Goal: Navigation & Orientation: Find specific page/section

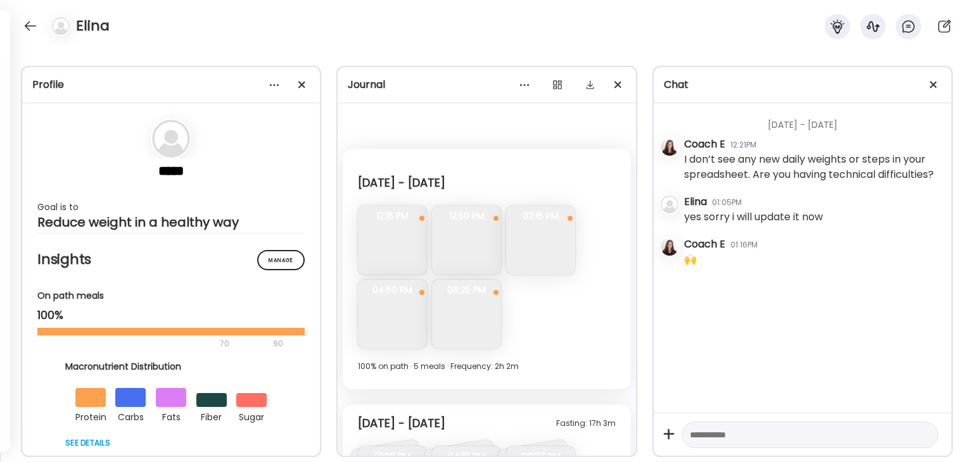
scroll to position [1002, 0]
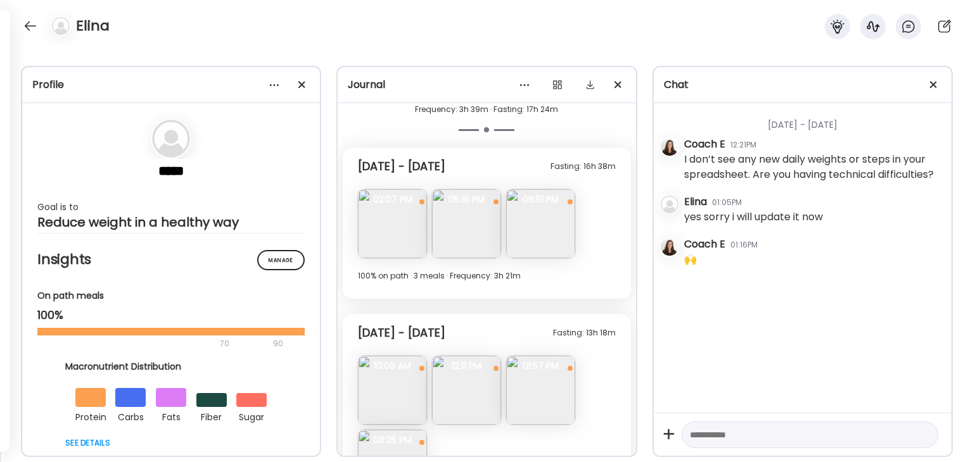
click at [405, 231] on img at bounding box center [392, 223] width 69 height 69
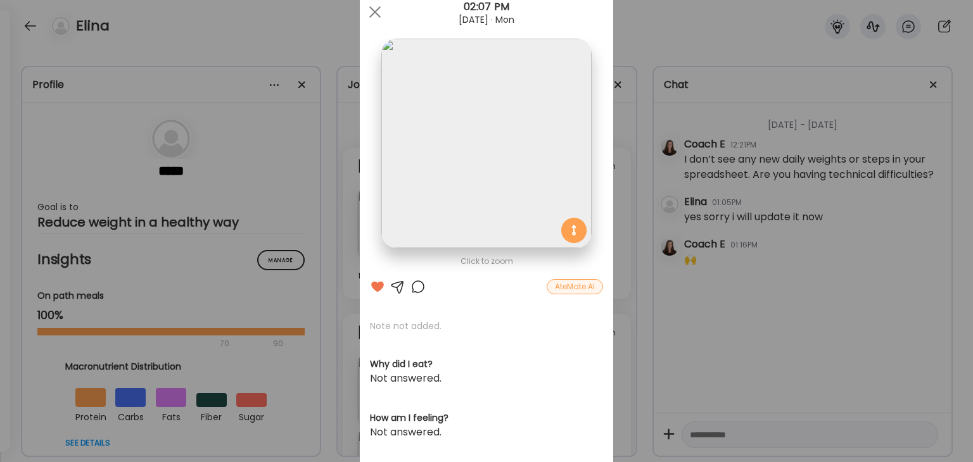
scroll to position [0, 0]
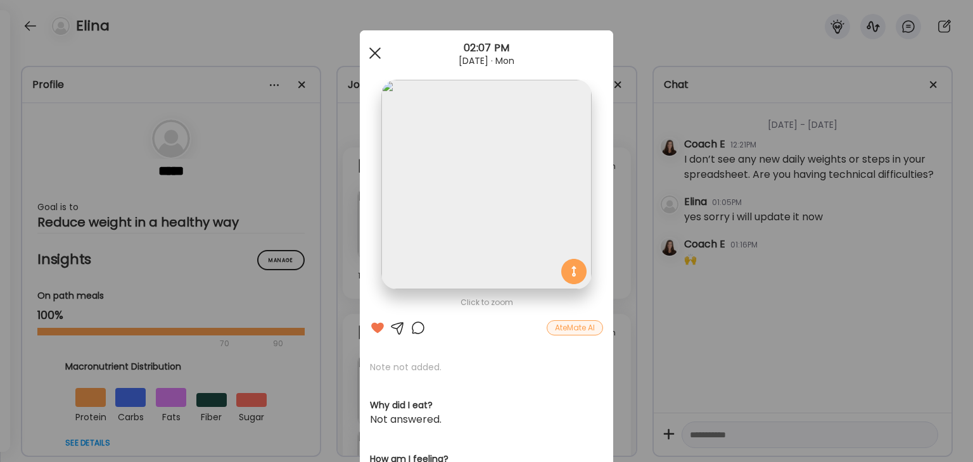
click at [367, 48] on div at bounding box center [374, 53] width 25 height 25
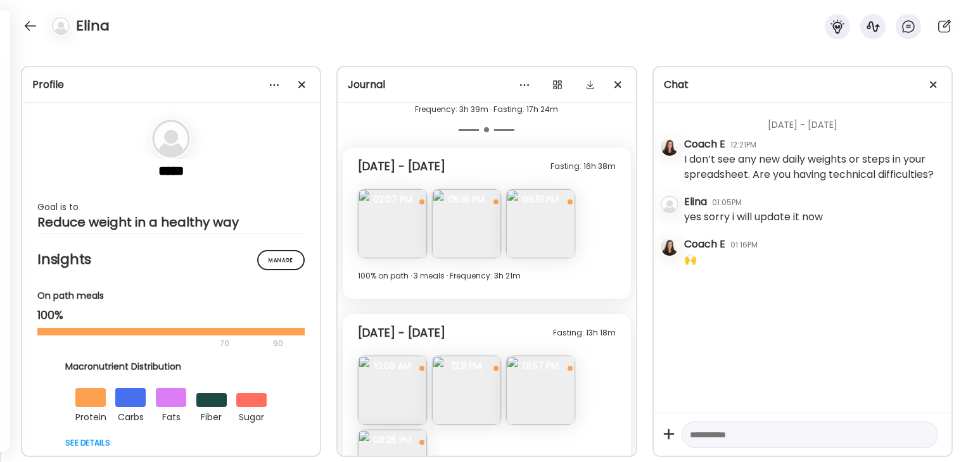
click at [476, 236] on img at bounding box center [466, 223] width 69 height 69
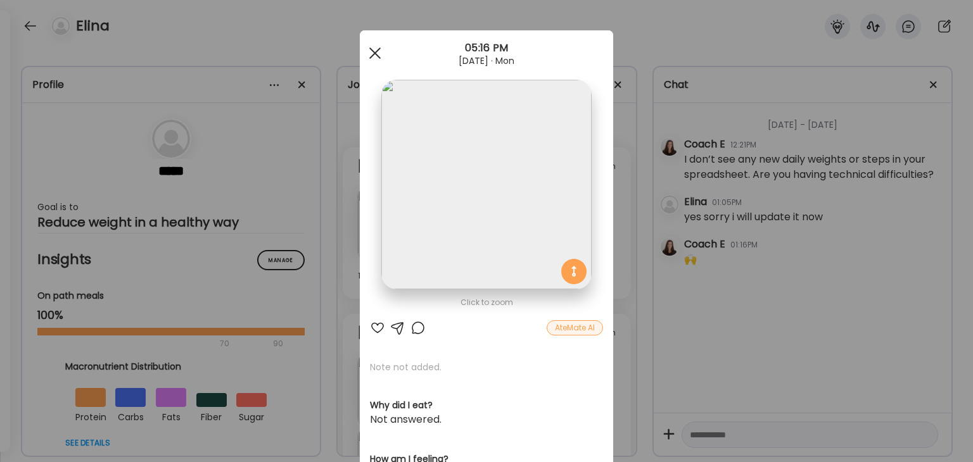
click at [373, 54] on span at bounding box center [374, 53] width 11 height 11
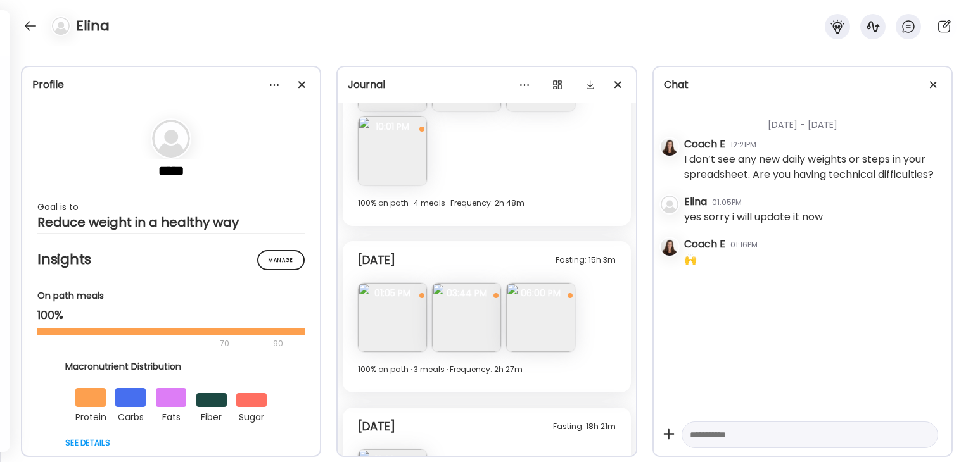
scroll to position [6756, 0]
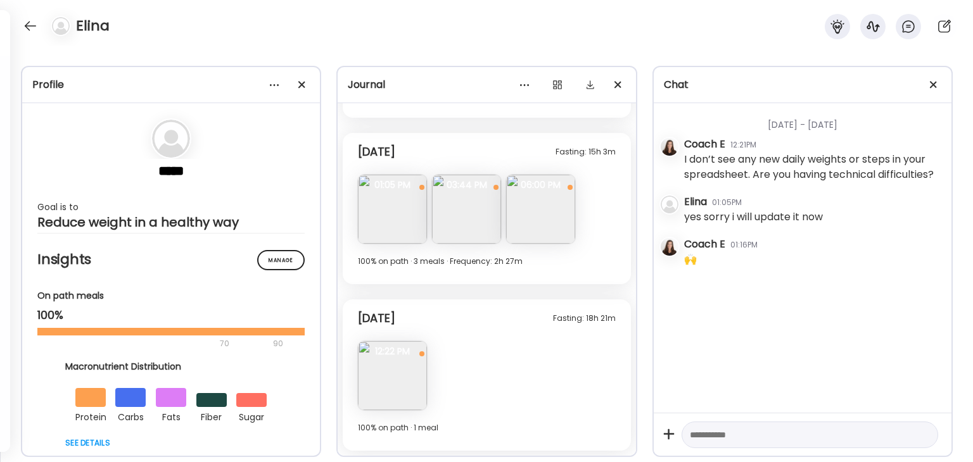
click at [481, 198] on img at bounding box center [466, 209] width 69 height 69
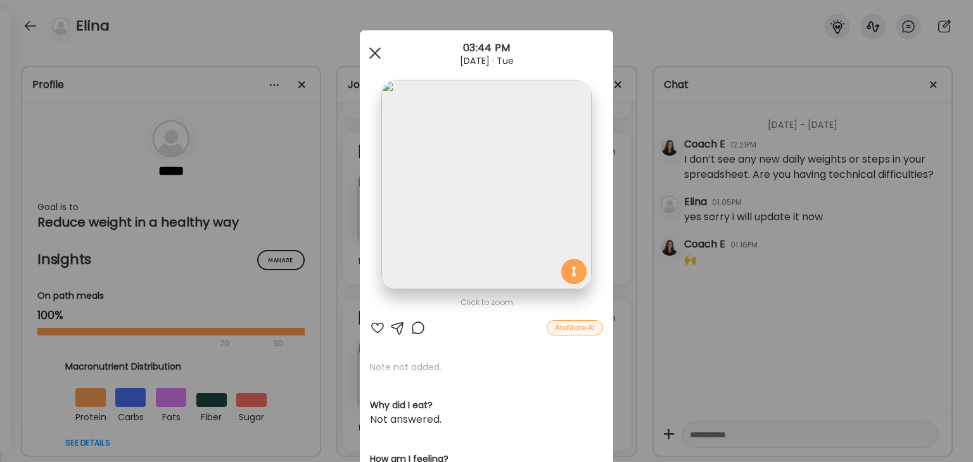
click at [375, 46] on div at bounding box center [374, 53] width 25 height 25
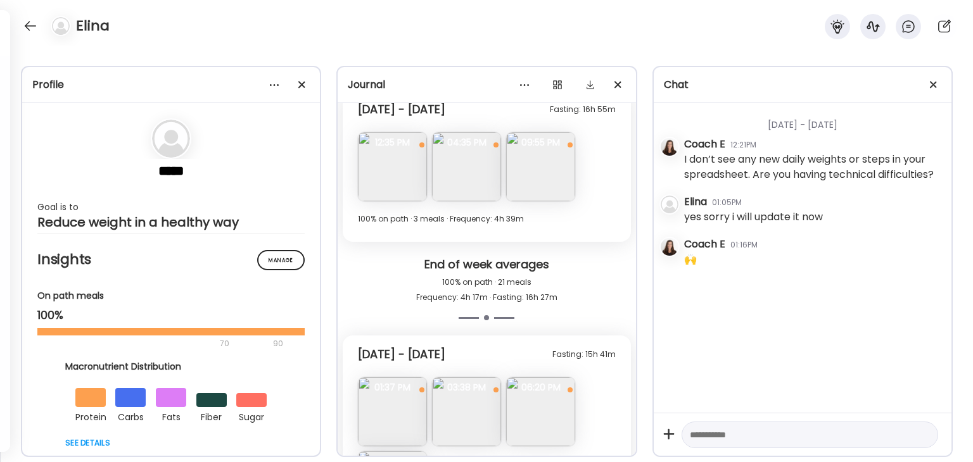
scroll to position [6376, 0]
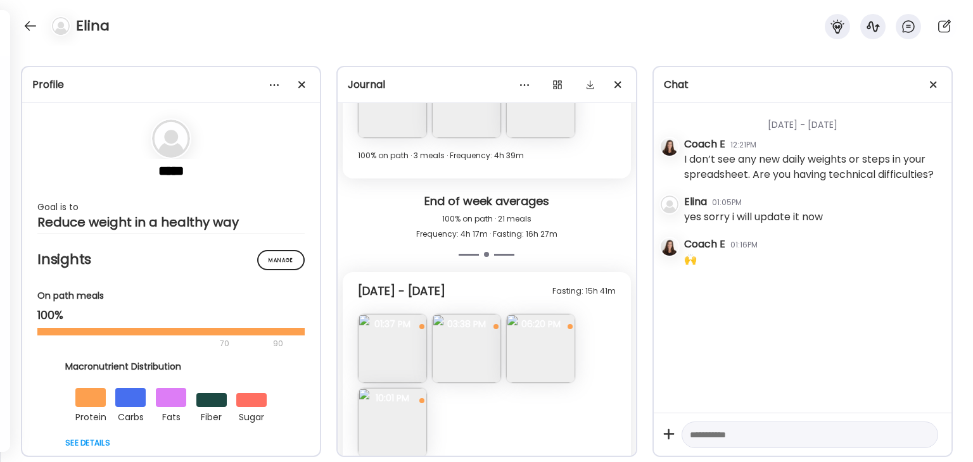
click at [398, 417] on img at bounding box center [392, 422] width 69 height 69
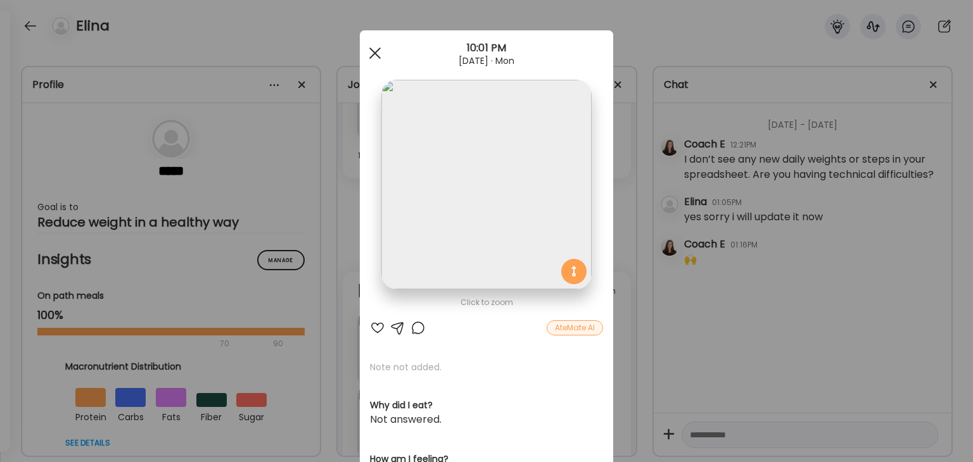
click at [373, 56] on span at bounding box center [374, 53] width 11 height 11
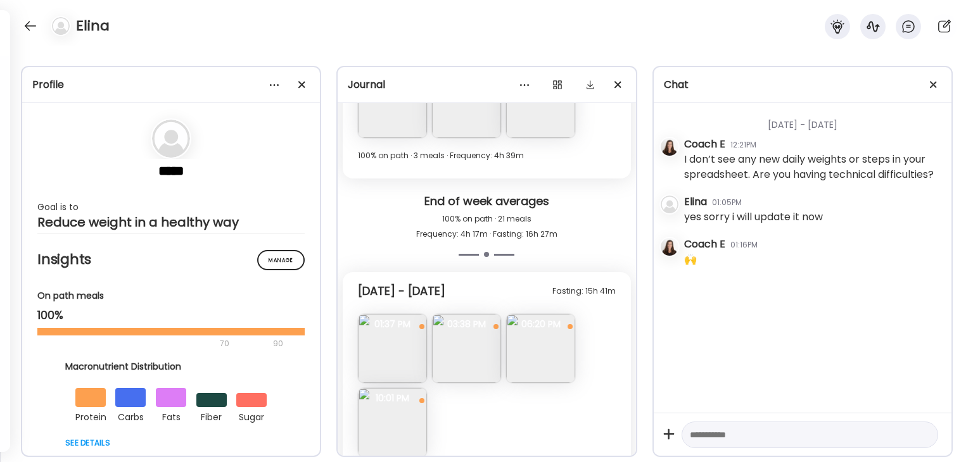
click at [536, 343] on img at bounding box center [540, 348] width 69 height 69
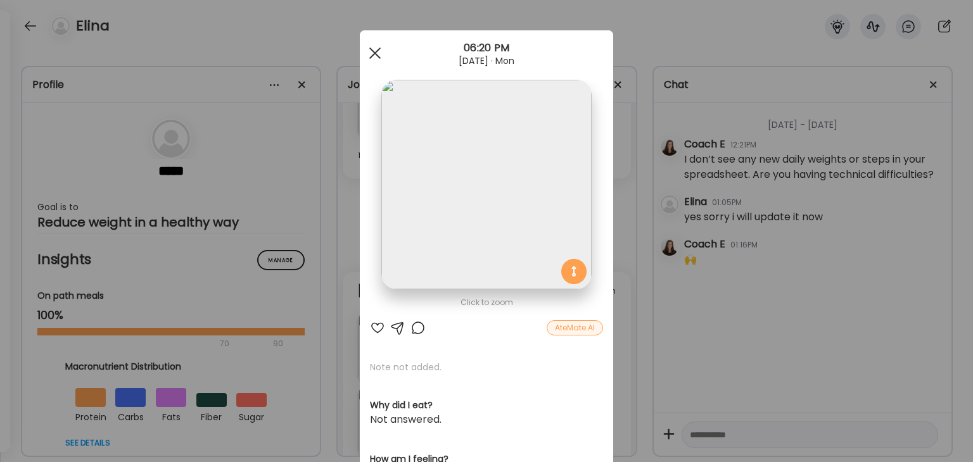
click at [373, 54] on div at bounding box center [374, 53] width 25 height 25
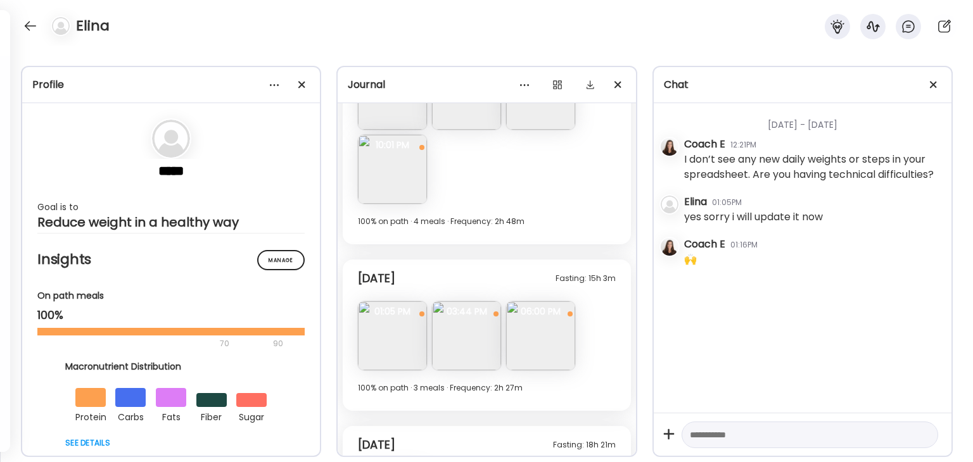
scroll to position [6756, 0]
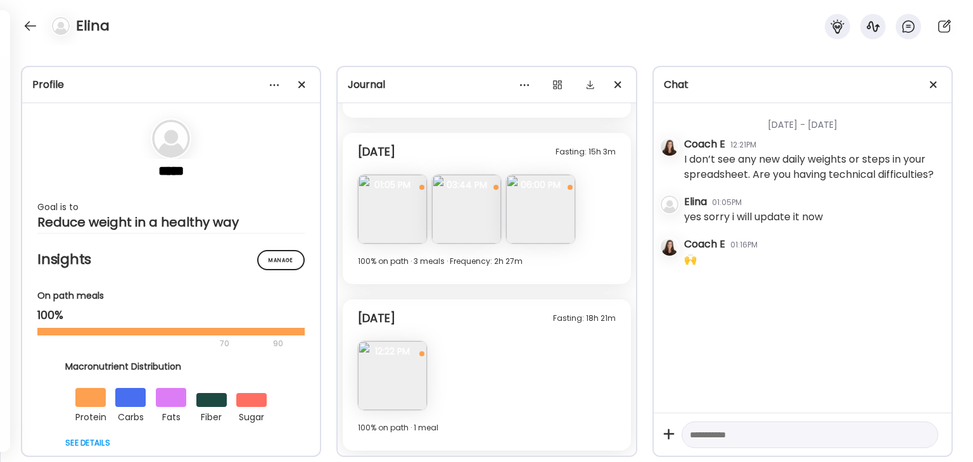
click at [393, 220] on img at bounding box center [392, 209] width 69 height 69
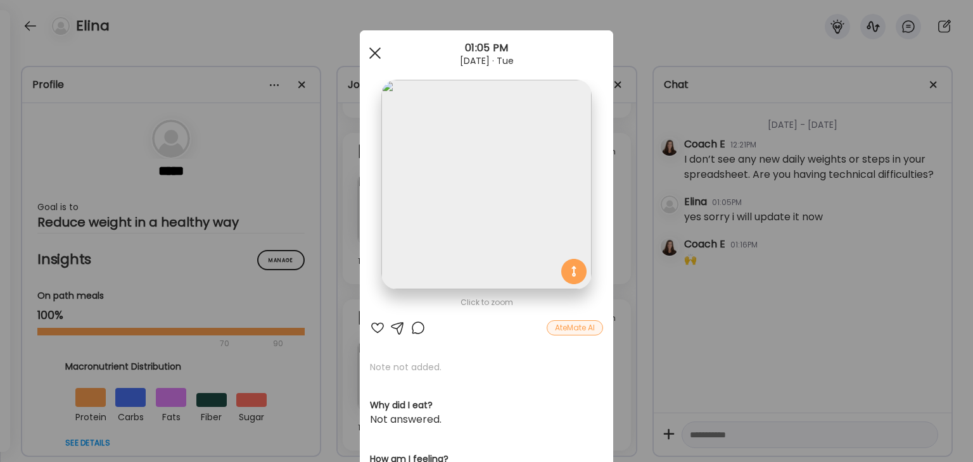
click at [376, 54] on div at bounding box center [374, 53] width 25 height 25
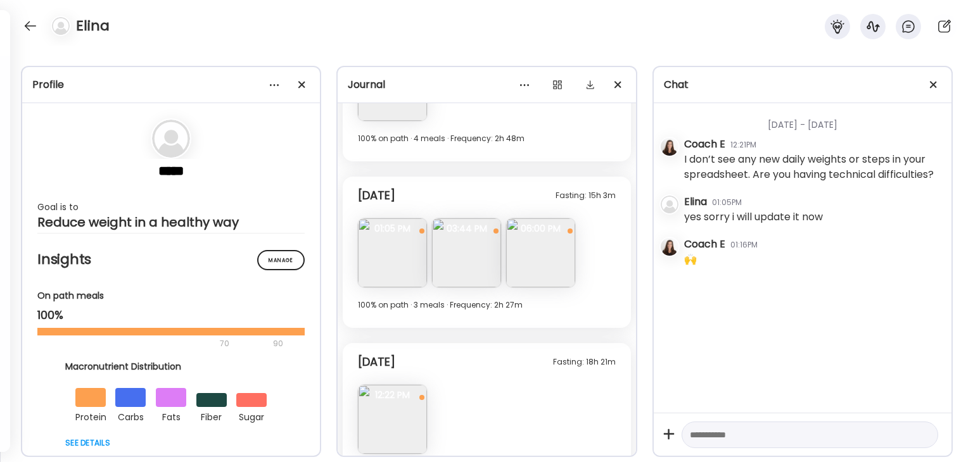
scroll to position [6692, 0]
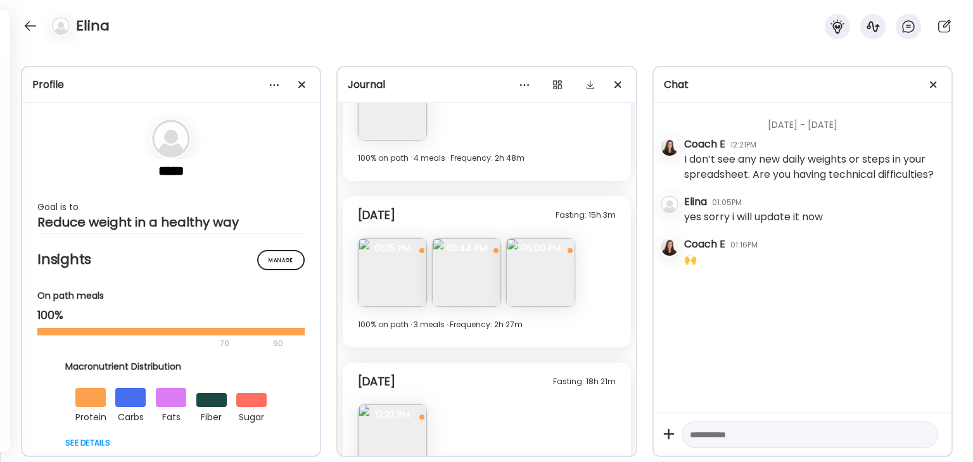
click at [546, 269] on img at bounding box center [540, 272] width 69 height 69
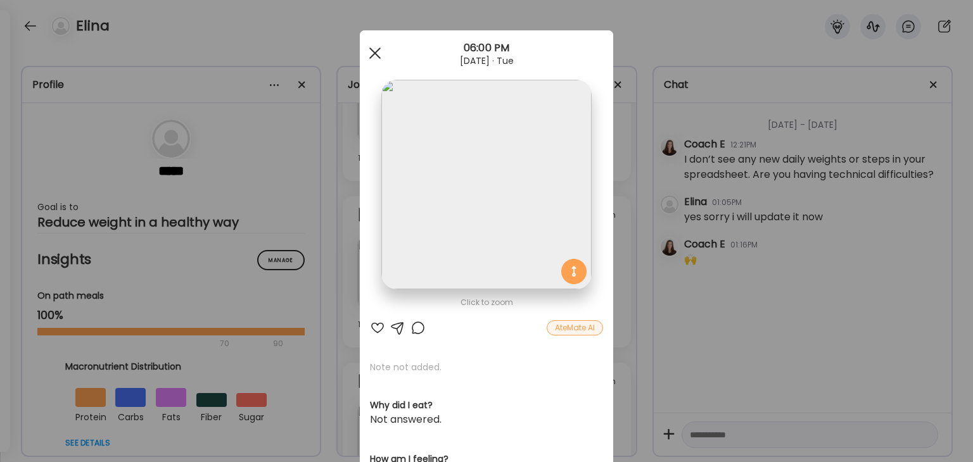
click at [374, 55] on div at bounding box center [374, 53] width 25 height 25
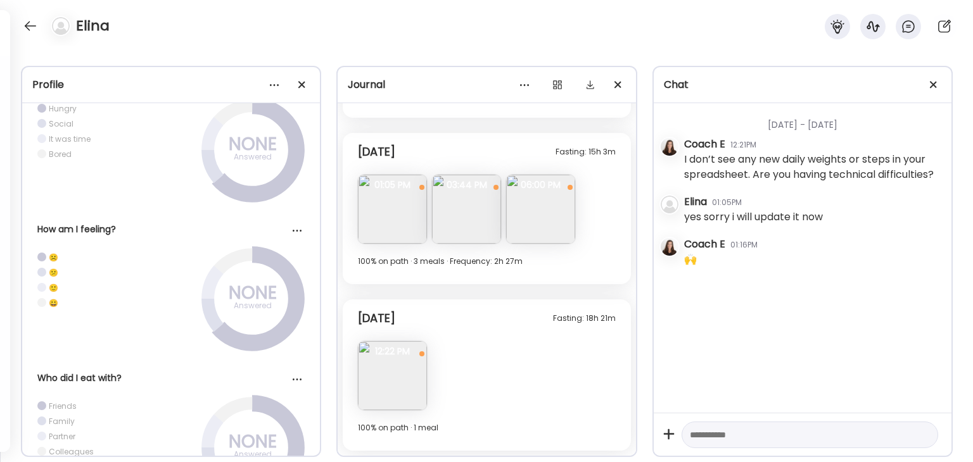
scroll to position [2027, 0]
